Goal: Task Accomplishment & Management: Use online tool/utility

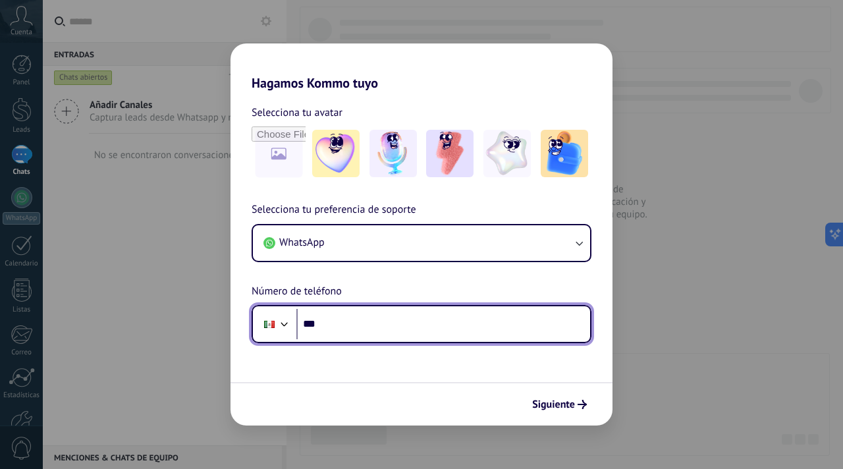
click at [363, 329] on input "***" at bounding box center [443, 324] width 294 height 30
paste input "**********"
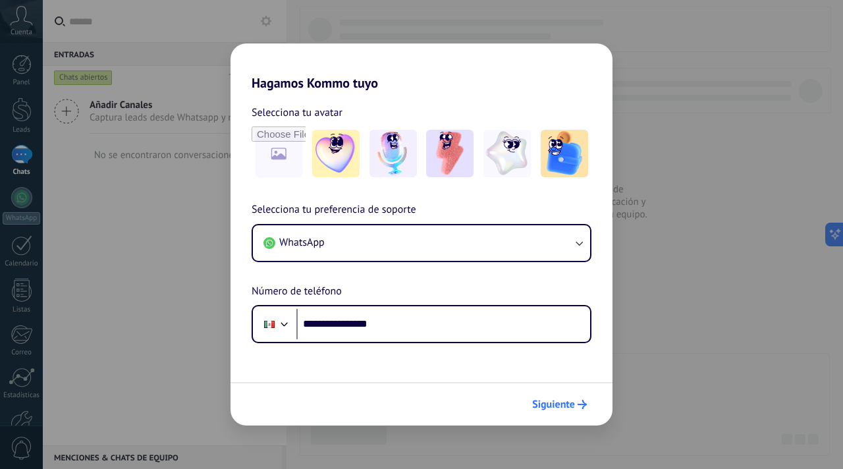
click at [559, 400] on span "Siguiente" at bounding box center [553, 404] width 43 height 9
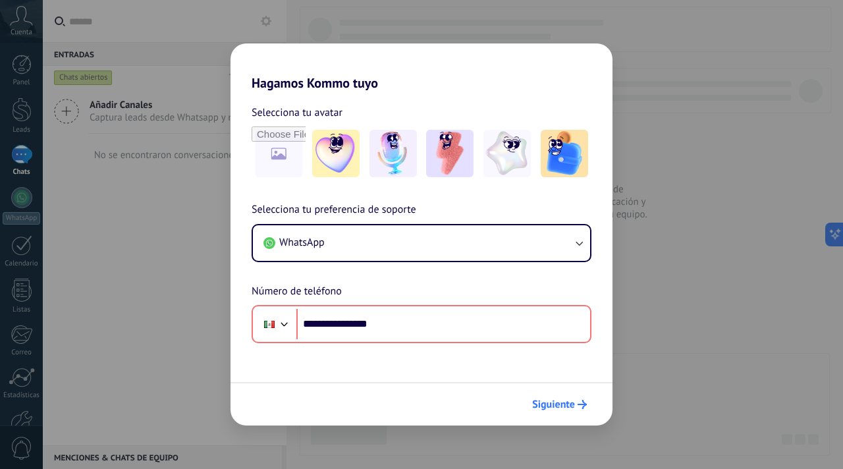
click at [576, 401] on span "Siguiente" at bounding box center [559, 404] width 55 height 9
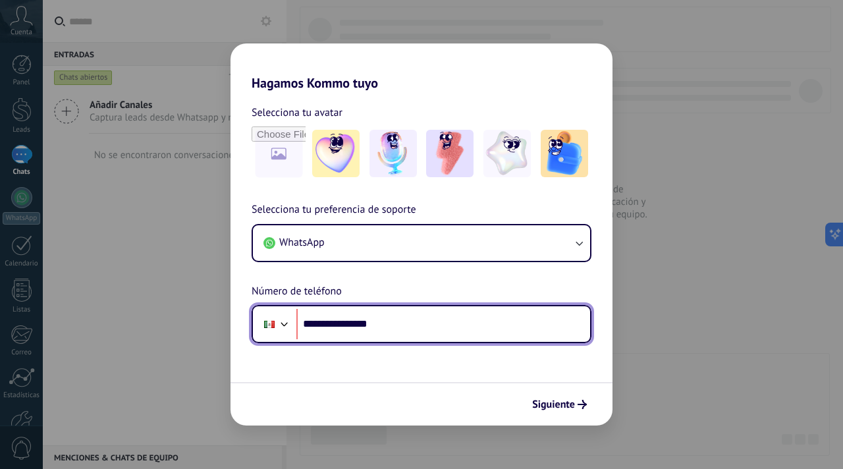
click at [334, 324] on input "**********" at bounding box center [443, 324] width 294 height 30
type input "**********"
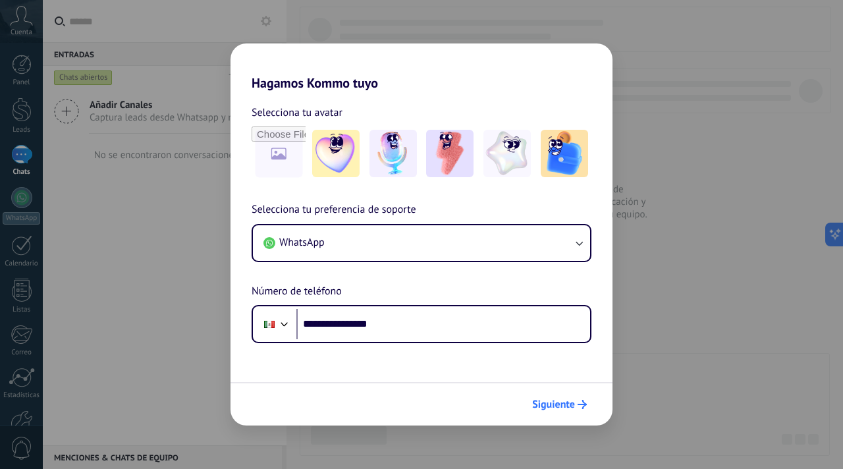
click at [544, 400] on span "Siguiente" at bounding box center [553, 404] width 43 height 9
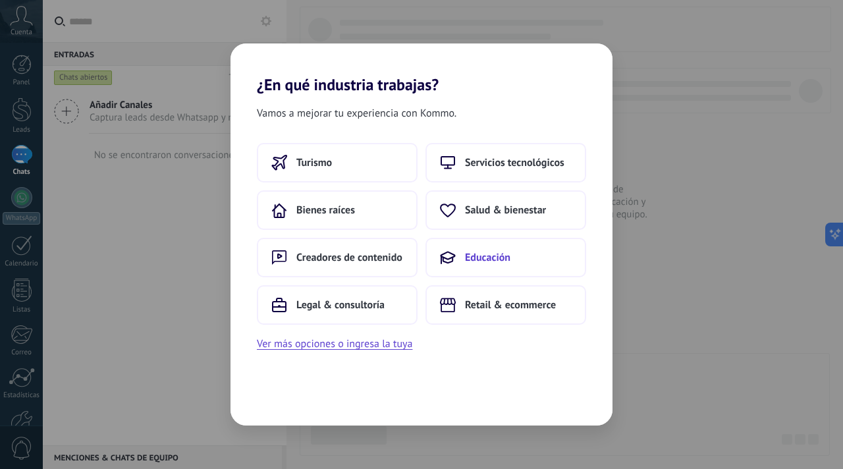
click at [469, 254] on span "Educación" at bounding box center [487, 257] width 45 height 13
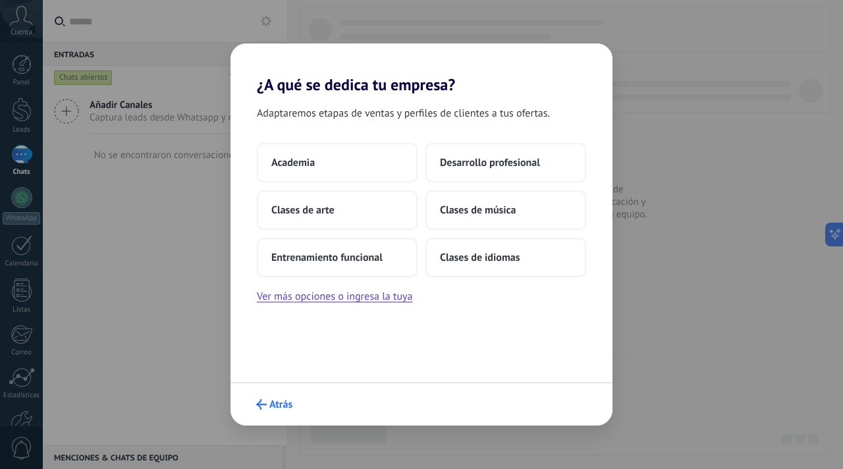
click at [282, 408] on span "Atrás" at bounding box center [280, 404] width 23 height 9
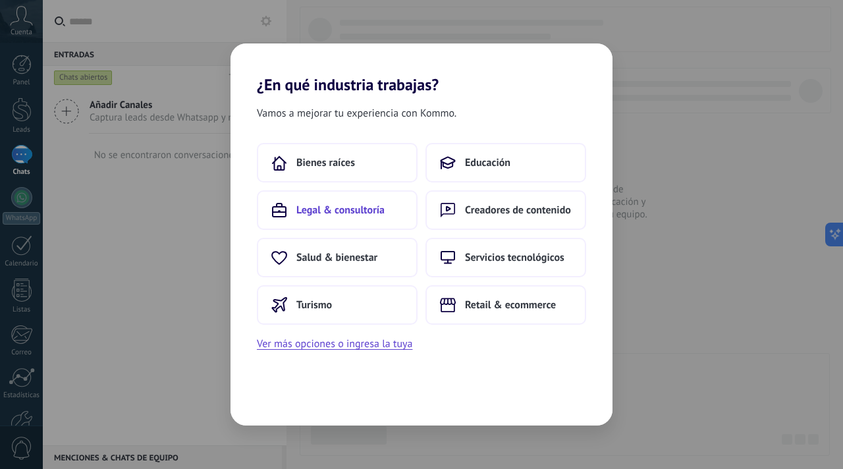
click at [381, 220] on button "Legal & consultoría" at bounding box center [337, 210] width 161 height 40
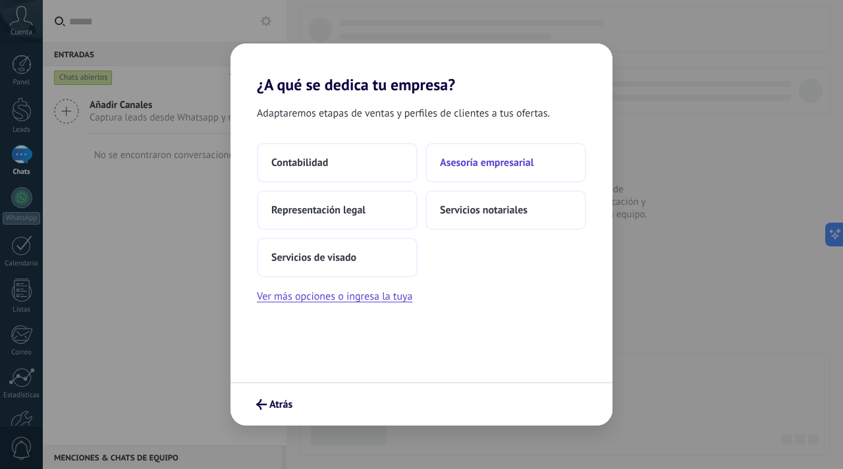
click at [495, 174] on button "Asesoría empresarial" at bounding box center [505, 163] width 161 height 40
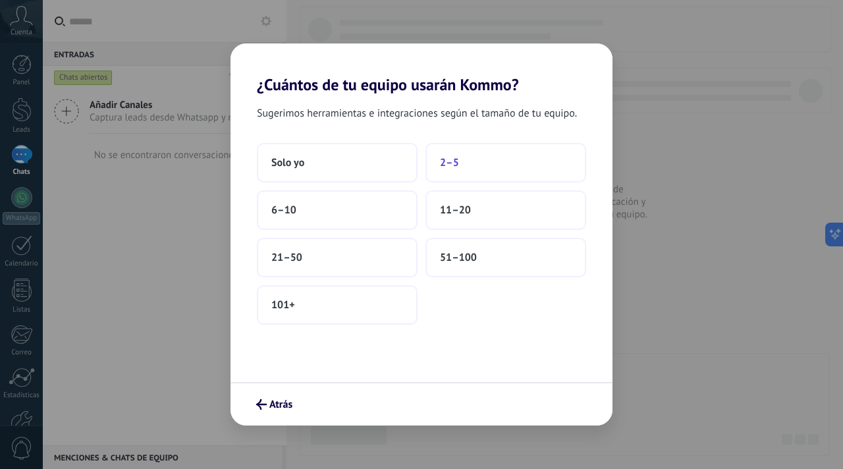
click at [468, 167] on button "2–5" at bounding box center [505, 163] width 161 height 40
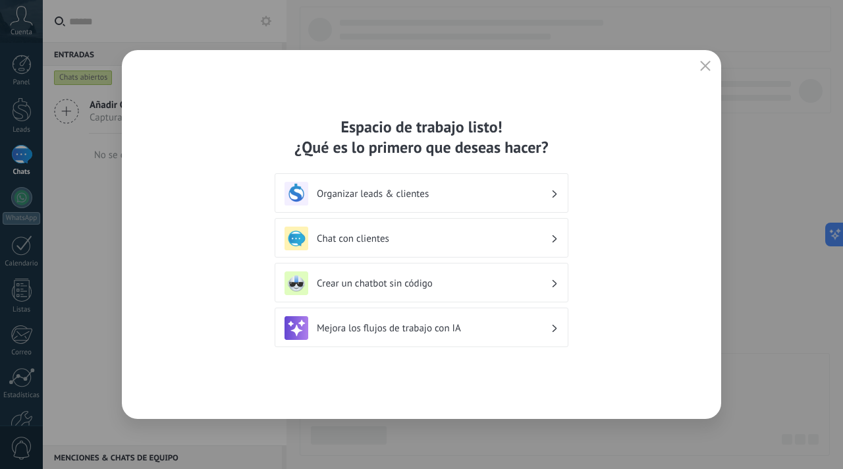
click at [555, 196] on use at bounding box center [555, 193] width 5 height 7
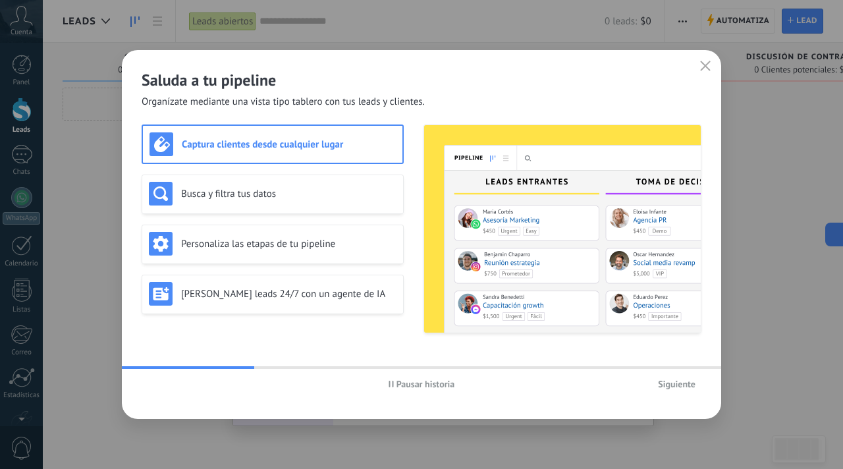
click at [677, 384] on span "Siguiente" at bounding box center [677, 383] width 38 height 9
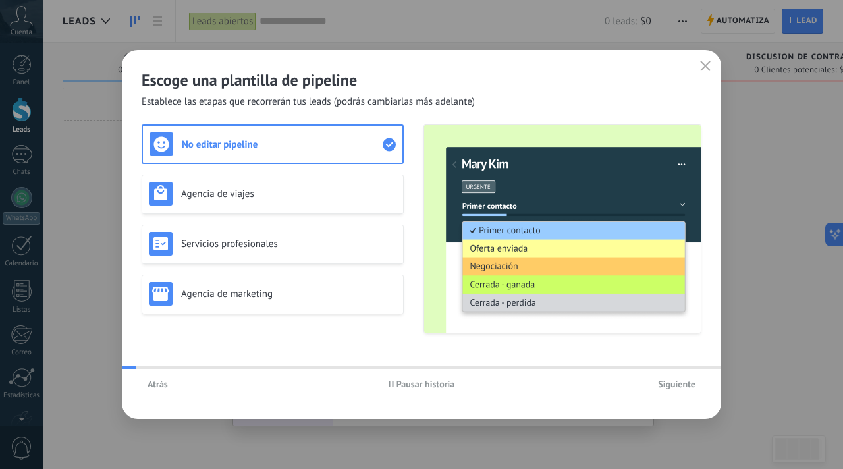
click at [678, 384] on span "Siguiente" at bounding box center [677, 383] width 38 height 9
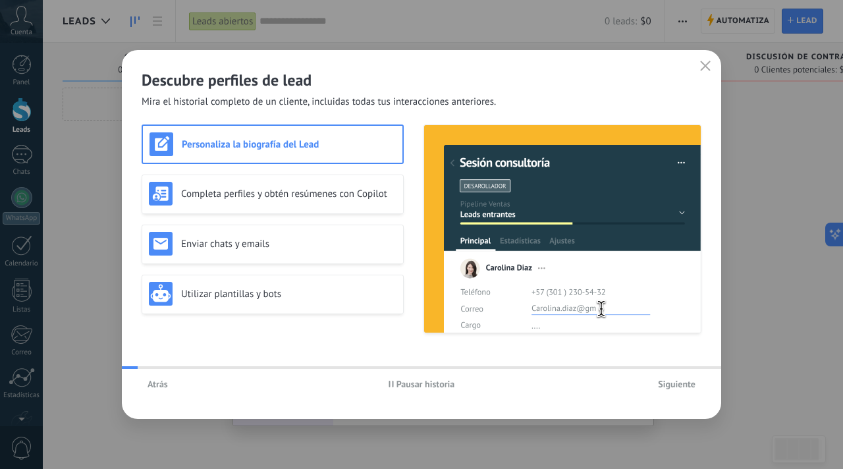
click at [678, 384] on span "Siguiente" at bounding box center [677, 383] width 38 height 9
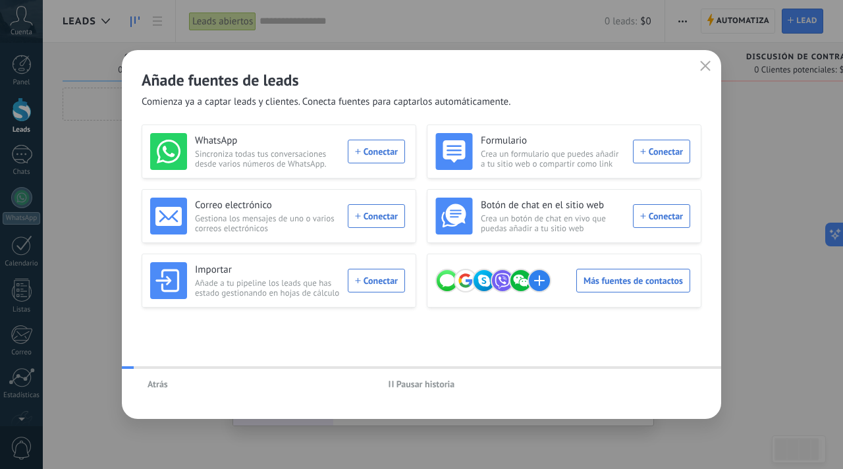
click at [678, 384] on div "Atrás Pausar historia" at bounding box center [421, 384] width 599 height 30
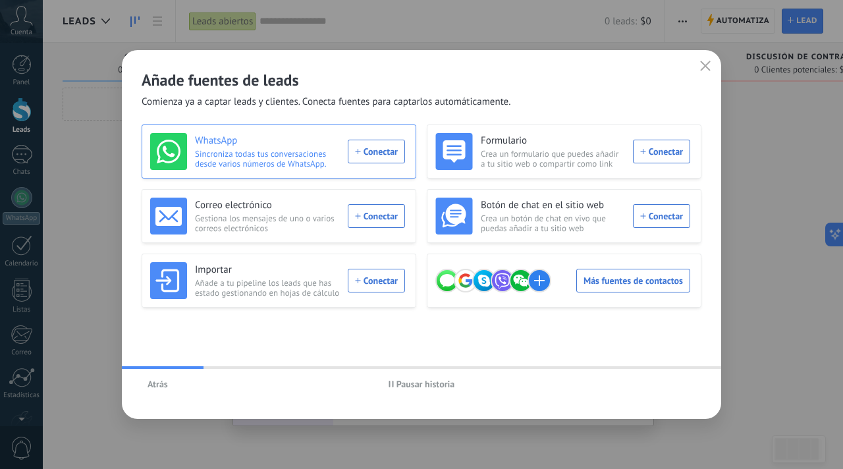
click at [379, 149] on div "WhatsApp Sincroniza todas tus conversaciones desde varios números de WhatsApp. …" at bounding box center [277, 151] width 255 height 37
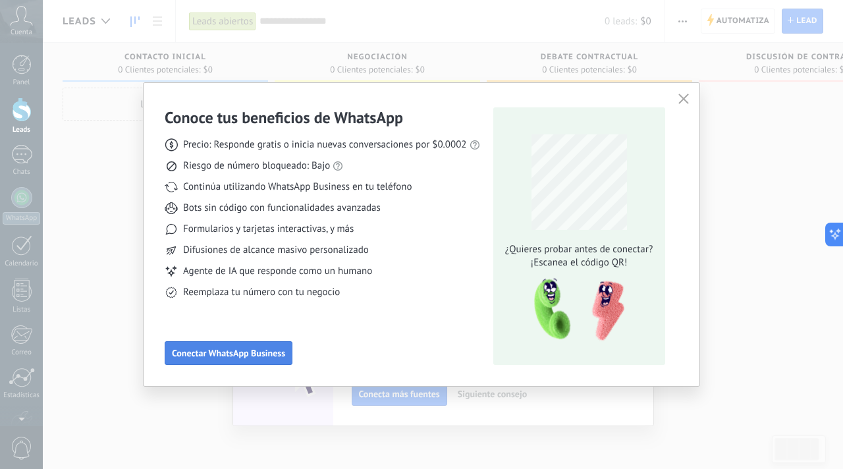
click at [255, 350] on span "Conectar WhatsApp Business" at bounding box center [228, 352] width 113 height 9
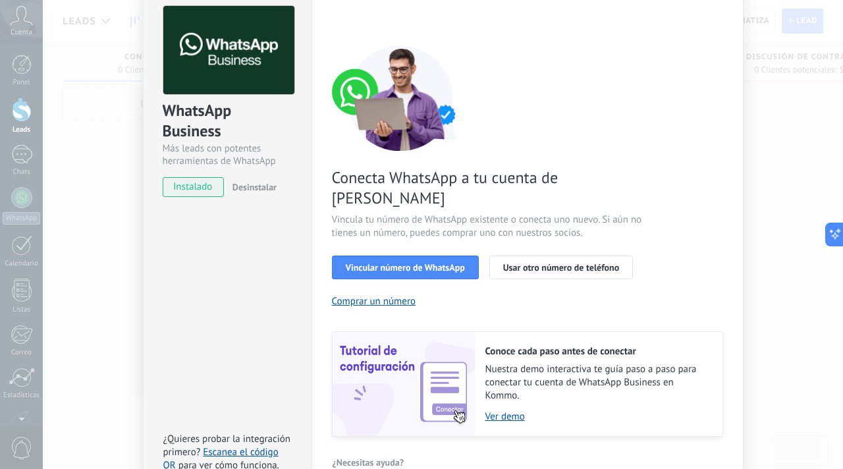
scroll to position [82, 0]
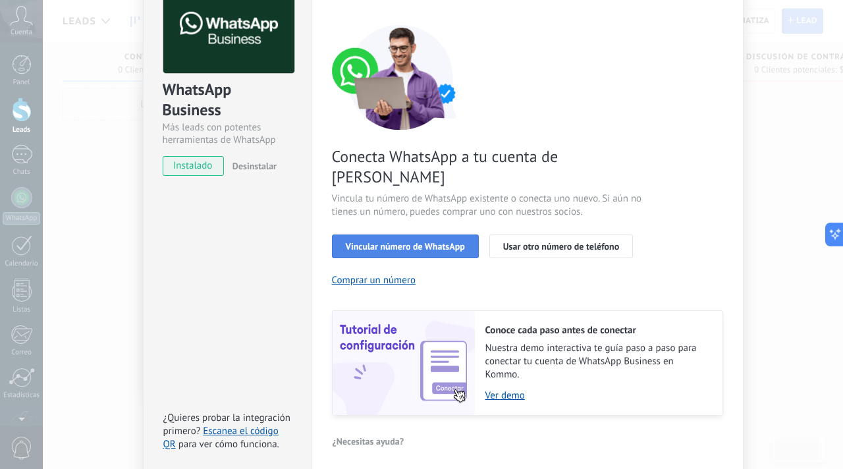
click at [417, 242] on span "Vincular número de WhatsApp" at bounding box center [405, 246] width 119 height 9
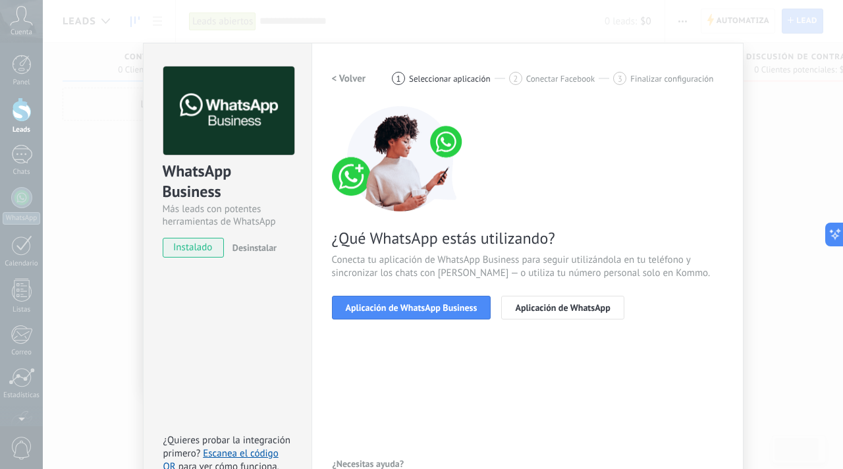
scroll to position [53, 0]
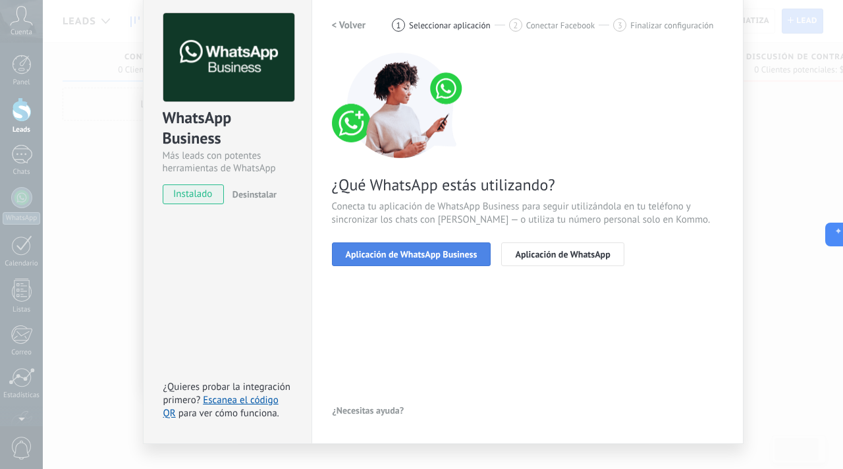
click at [441, 258] on span "Aplicación de WhatsApp Business" at bounding box center [412, 254] width 132 height 9
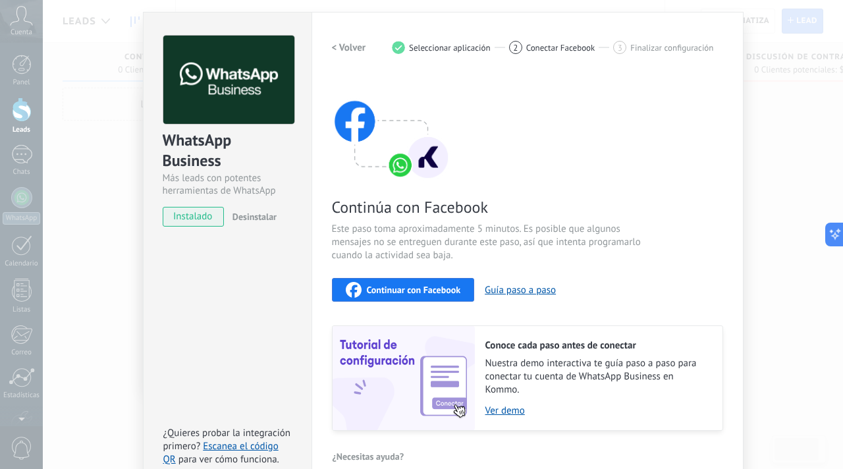
scroll to position [24, 0]
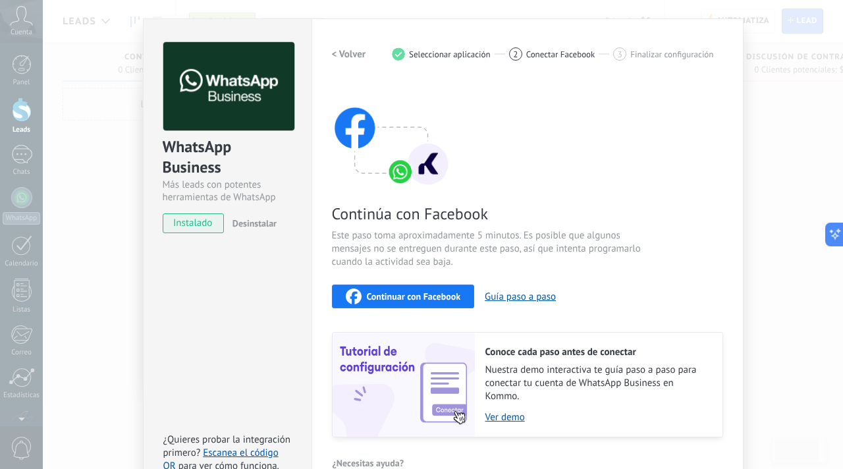
click at [400, 287] on button "Continuar con Facebook" at bounding box center [403, 297] width 143 height 24
